Goal: Use online tool/utility

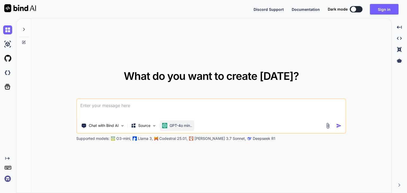
click at [179, 123] on p "GPT-4o min.." at bounding box center [181, 125] width 23 height 5
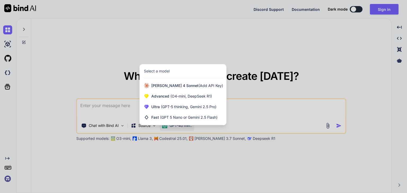
click at [182, 73] on div "Select a model" at bounding box center [183, 71] width 79 height 5
click at [199, 107] on span "(GPT-5 thinking, Gemini 2.5 Pro)" at bounding box center [188, 107] width 57 height 5
type textarea "x"
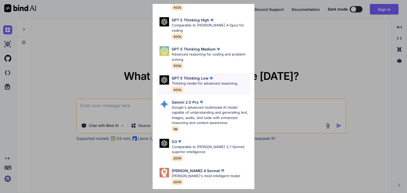
scroll to position [58, 0]
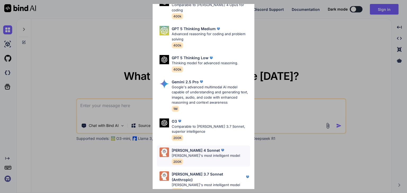
click at [215, 148] on div "[PERSON_NAME] 4 Sonnet" at bounding box center [206, 151] width 68 height 6
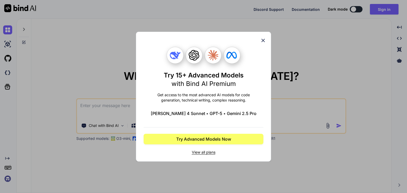
scroll to position [0, 0]
click at [263, 41] on icon at bounding box center [263, 41] width 6 height 6
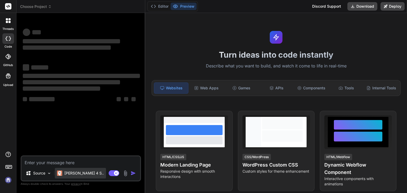
click at [68, 171] on p "[PERSON_NAME] 4 S.." at bounding box center [83, 173] width 39 height 5
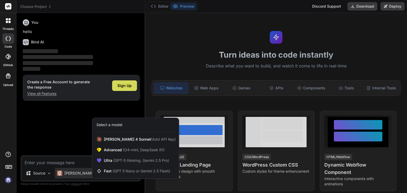
click at [68, 171] on div at bounding box center [203, 96] width 407 height 193
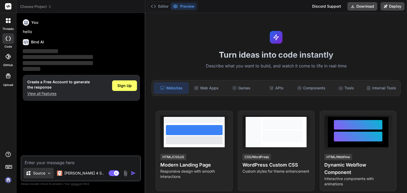
click at [44, 172] on p "Source" at bounding box center [39, 173] width 12 height 5
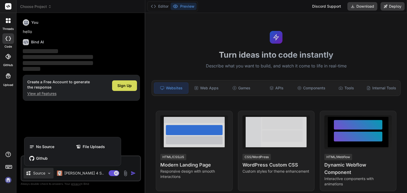
click at [43, 172] on div at bounding box center [203, 96] width 407 height 193
type textarea "x"
